Goal: Navigation & Orientation: Find specific page/section

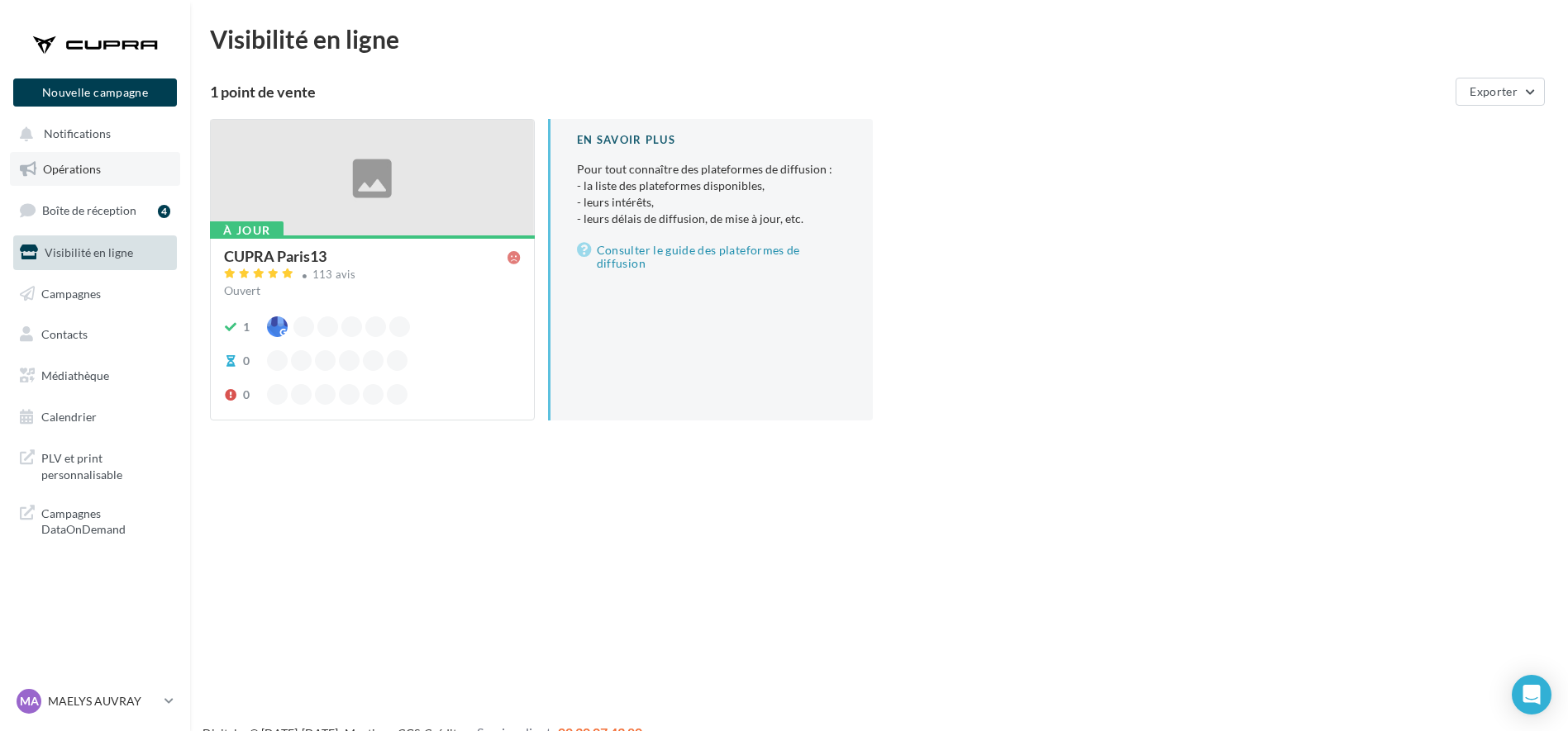
click at [78, 163] on span "Opérations" at bounding box center [72, 170] width 57 height 14
